Goal: Contribute content: Contribute content

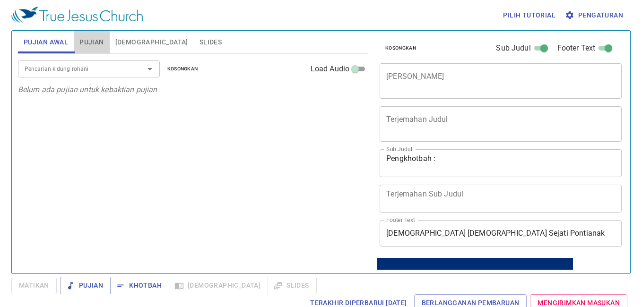
click at [98, 43] on span "Pujian" at bounding box center [91, 42] width 24 height 12
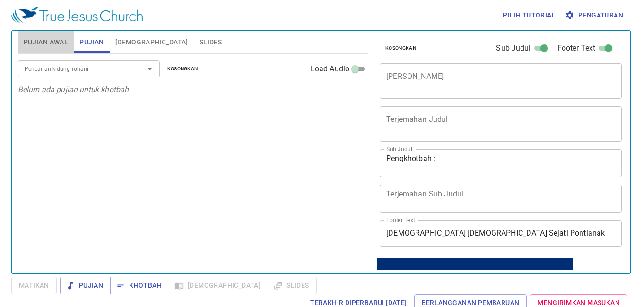
click at [58, 43] on span "Pujian Awal" at bounding box center [46, 42] width 44 height 12
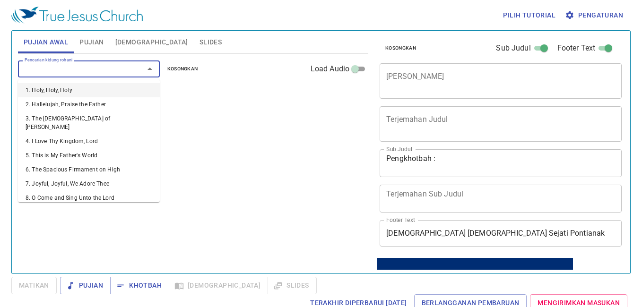
click at [68, 73] on input "Pencarian kidung rohani" at bounding box center [75, 68] width 108 height 11
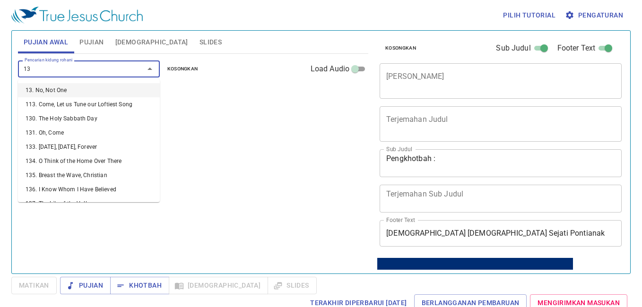
type input "131"
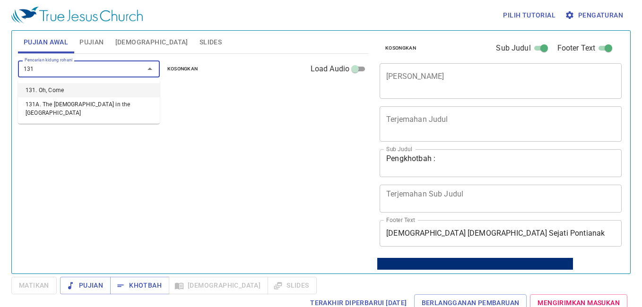
click at [62, 91] on li "131. Oh, Come" at bounding box center [89, 90] width 142 height 14
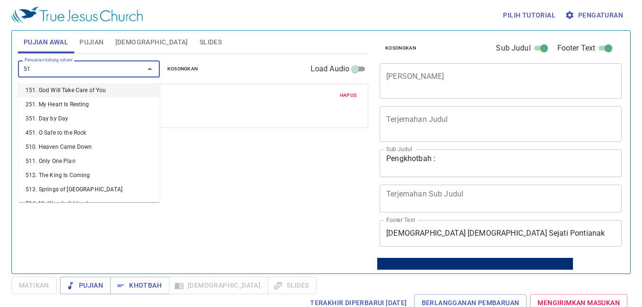
type input "511"
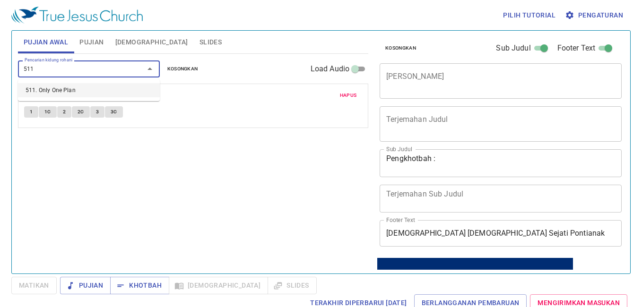
click at [95, 88] on li "511. Only One Plan" at bounding box center [89, 90] width 142 height 14
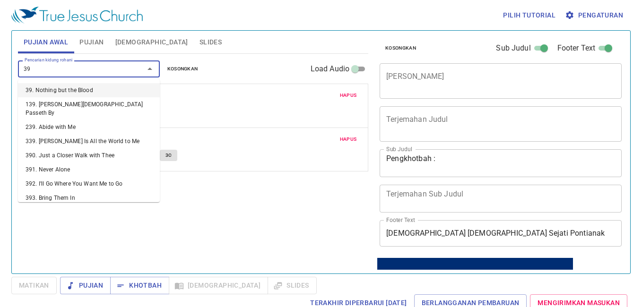
type input "398"
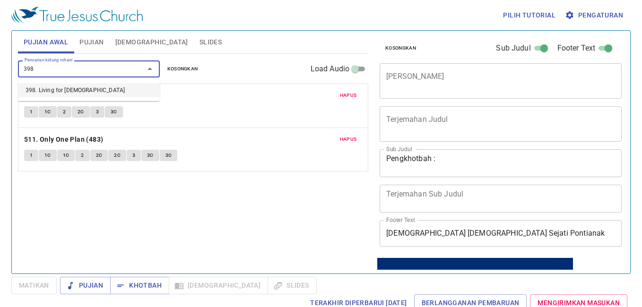
click at [102, 86] on li "398. Living for [DEMOGRAPHIC_DATA]" at bounding box center [89, 90] width 142 height 14
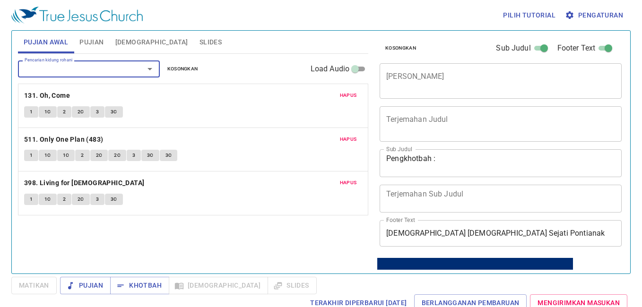
click at [86, 36] on span "Pujian" at bounding box center [91, 42] width 24 height 12
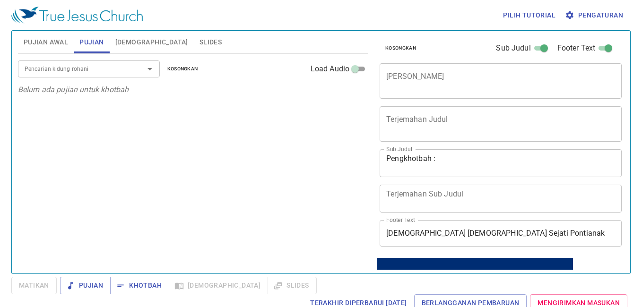
click at [452, 159] on textarea "Pengkhotbah :" at bounding box center [500, 163] width 229 height 18
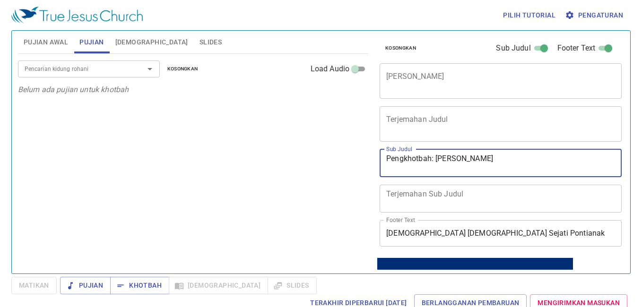
type textarea "Pengkhotbah: [PERSON_NAME]"
click at [93, 71] on input "Pencarian kidung rohani" at bounding box center [75, 68] width 108 height 11
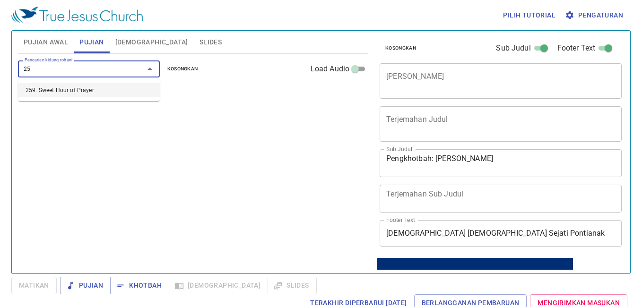
type input "2"
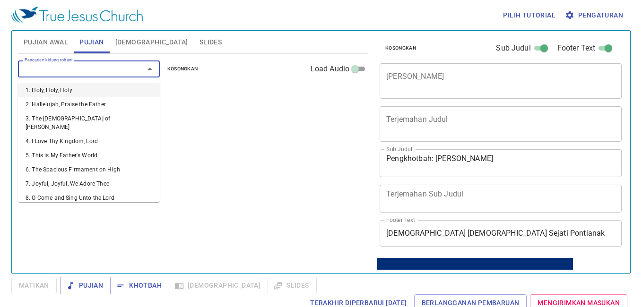
type input "1"
click at [83, 89] on li "1. Holy, Holy, Holy" at bounding box center [89, 90] width 142 height 14
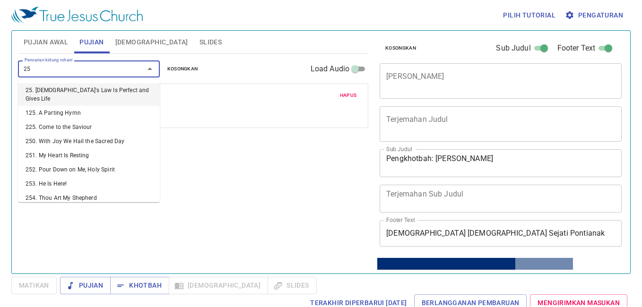
type input "259"
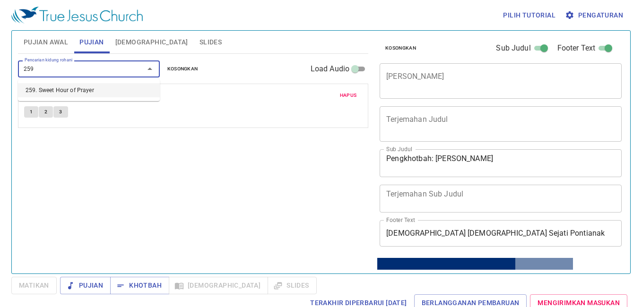
drag, startPoint x: 83, startPoint y: 89, endPoint x: 73, endPoint y: 89, distance: 9.5
click at [73, 89] on li "259. Sweet Hour of Prayer" at bounding box center [89, 90] width 142 height 14
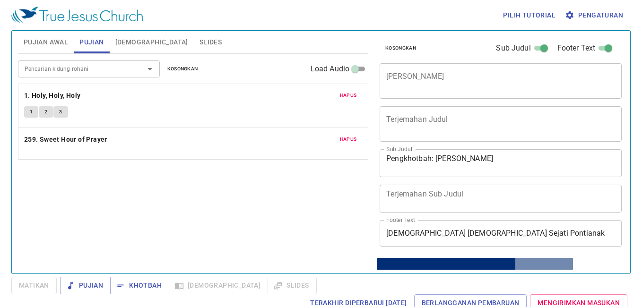
click at [73, 89] on div "Hapus 1. Holy, Holy, Holy 1 2 3" at bounding box center [192, 105] width 349 height 43
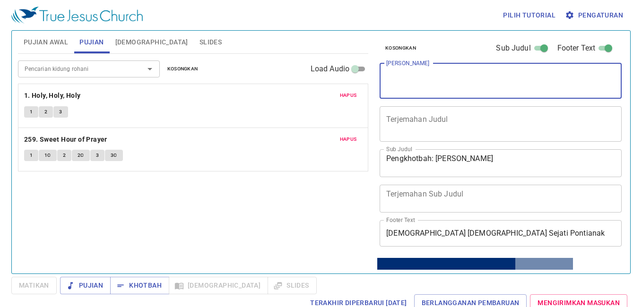
click at [433, 80] on textarea "[PERSON_NAME]" at bounding box center [500, 81] width 229 height 18
type textarea "Kuasa Doa"
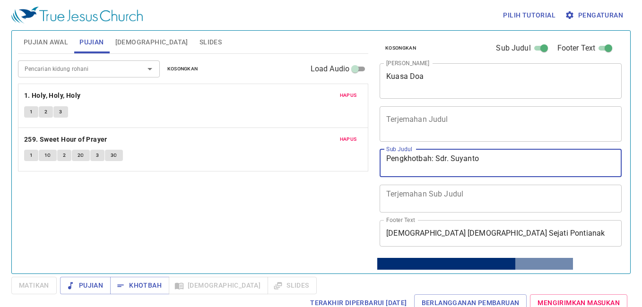
type textarea "Pengkhotbah: Sdr. Suyanto"
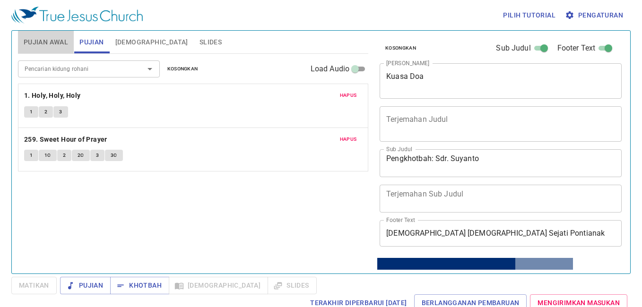
click at [49, 41] on span "Pujian Awal" at bounding box center [46, 42] width 44 height 12
